Goal: Transaction & Acquisition: Purchase product/service

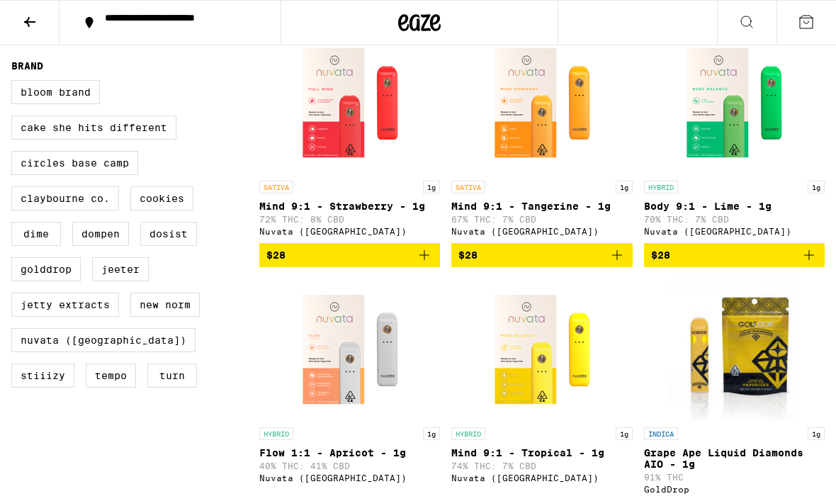
scroll to position [409, 0]
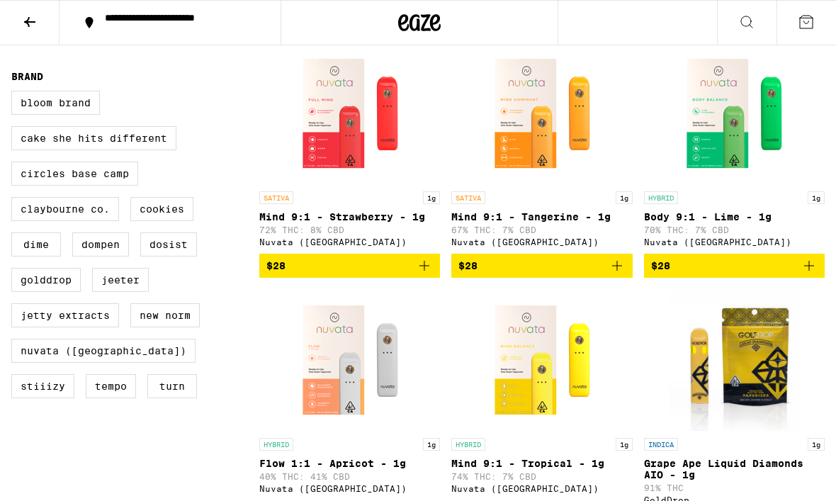
click at [379, 159] on img "Open page for Mind 9:1 - Strawberry - 1g from Nuvata (CA)" at bounding box center [350, 114] width 142 height 142
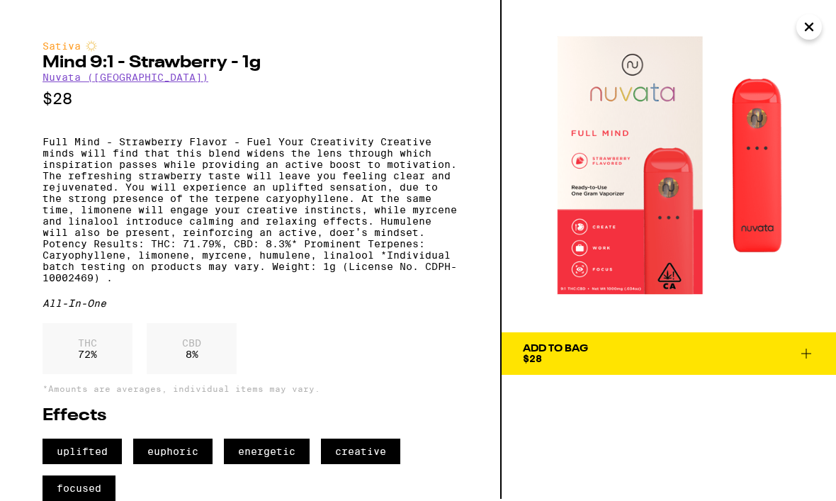
scroll to position [50, 0]
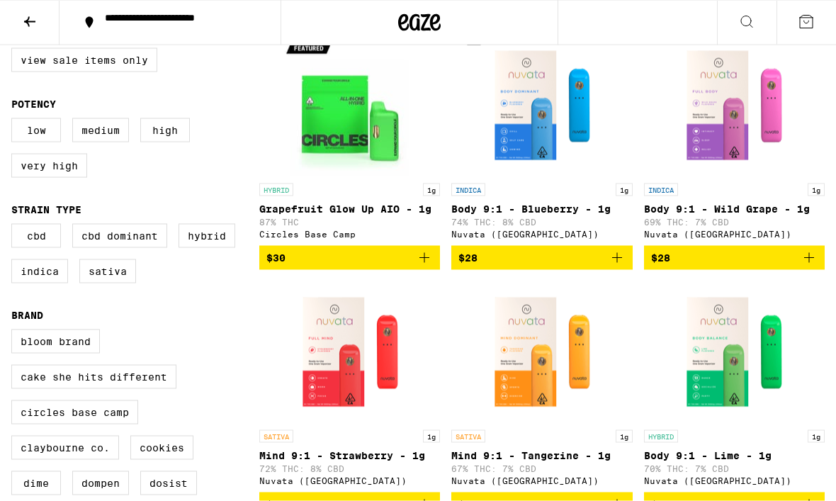
click at [738, 119] on img "Open page for Body 9:1 - Wild Grape - 1g from Nuvata (CA)" at bounding box center [734, 106] width 142 height 142
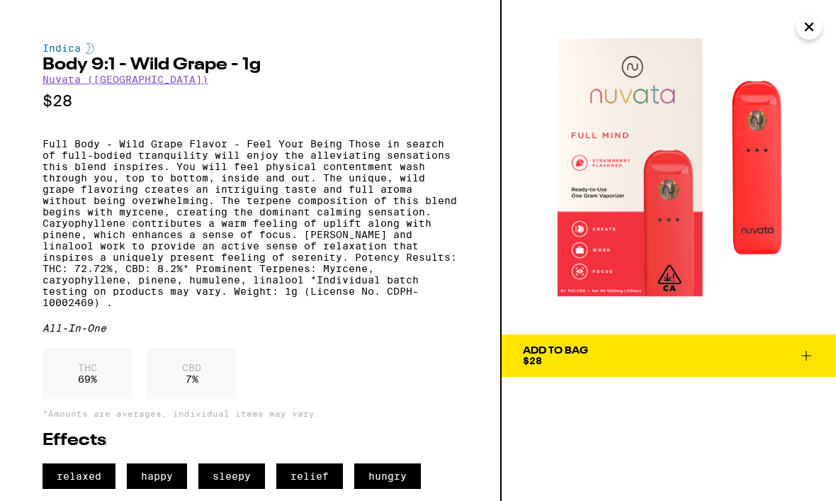
scroll to position [38, 0]
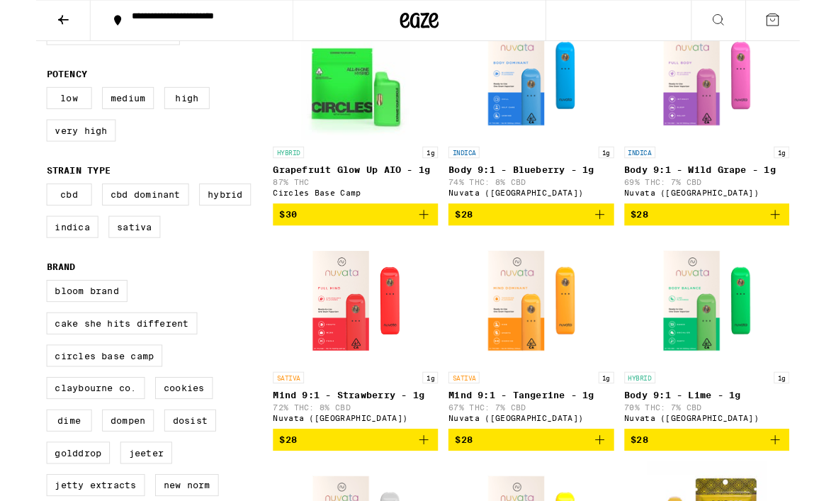
scroll to position [194, 0]
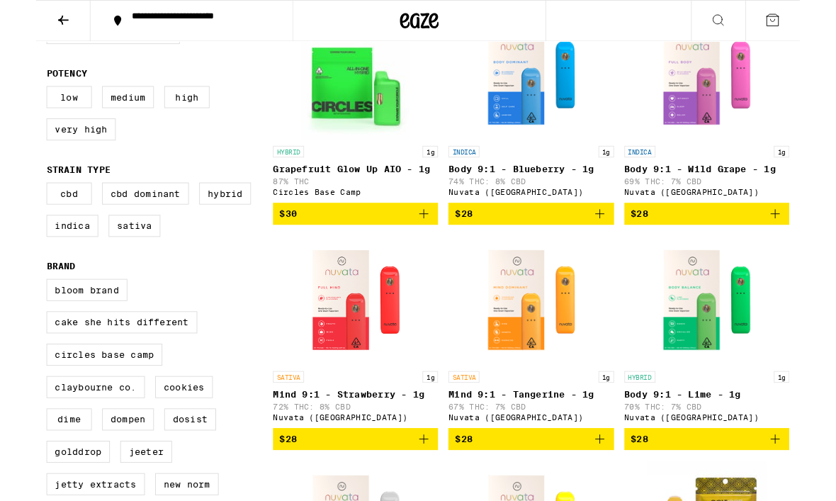
click at [749, 347] on img "Open page for Body 9:1 - Lime - 1g from Nuvata (CA)" at bounding box center [734, 328] width 142 height 142
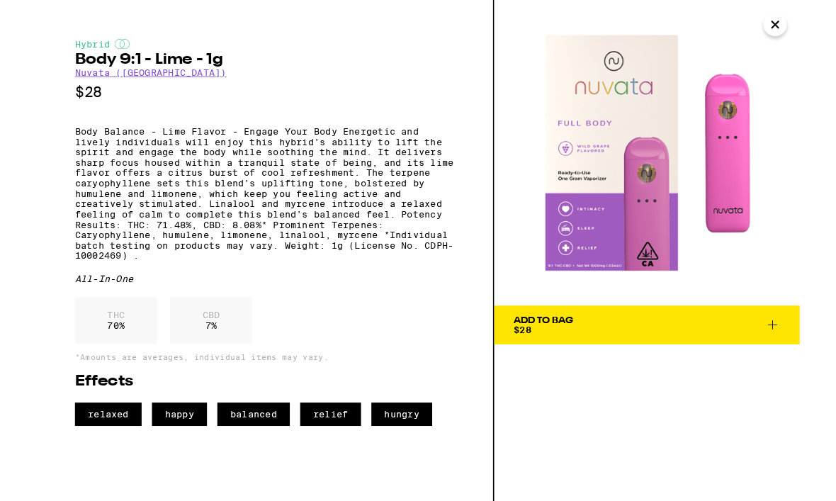
scroll to position [216, 0]
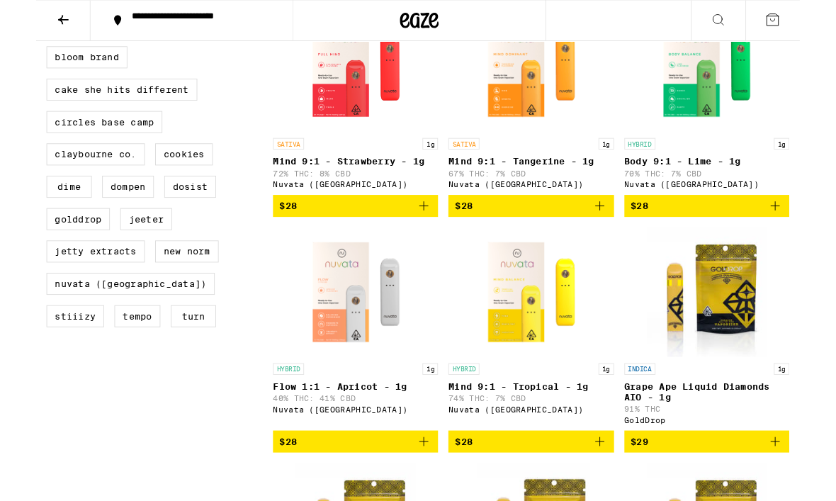
scroll to position [468, 0]
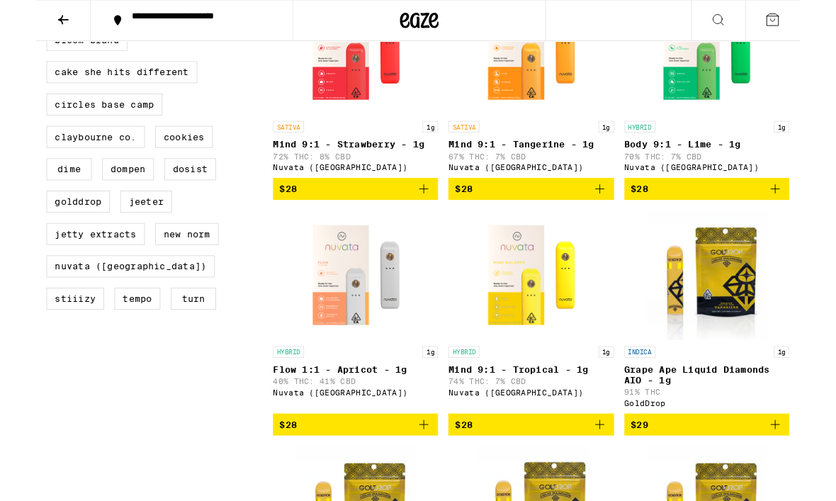
click at [593, 351] on img "Open page for Mind 9:1 - Tropical - 1g from Nuvata (CA)" at bounding box center [542, 301] width 142 height 142
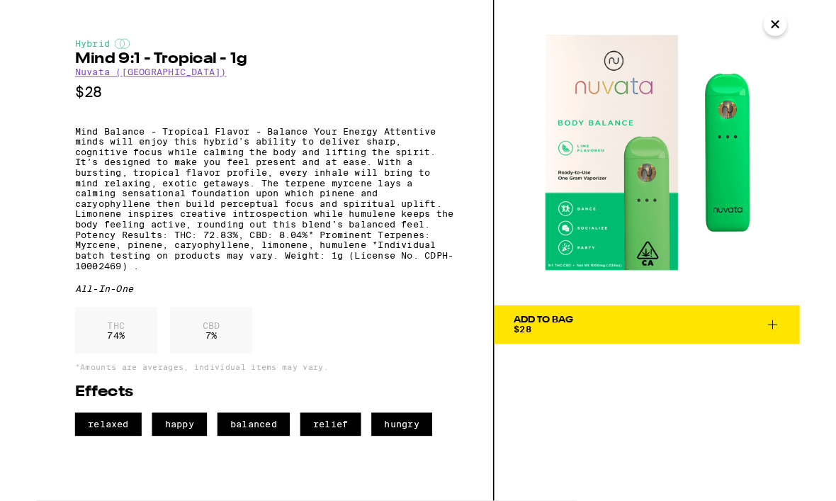
scroll to position [486, 0]
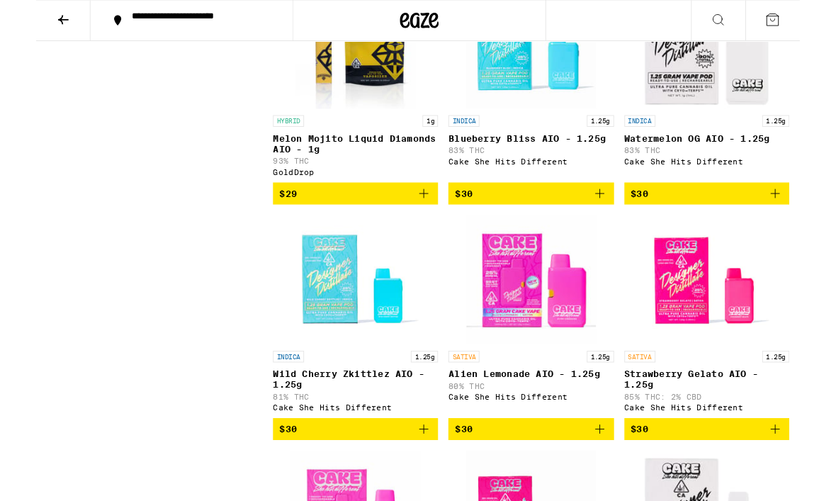
scroll to position [1237, 0]
